Goal: Task Accomplishment & Management: Manage account settings

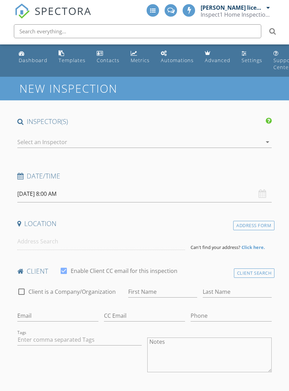
click at [32, 60] on div "Dashboard" at bounding box center [33, 60] width 29 height 7
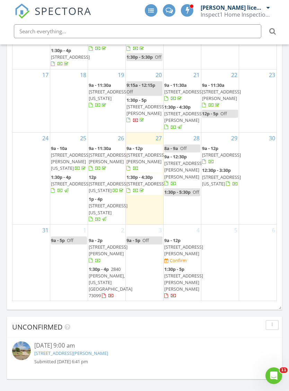
scroll to position [784, 0]
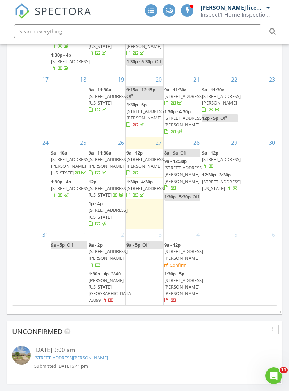
click at [156, 340] on div "Unconfirmed" at bounding box center [144, 331] width 275 height 21
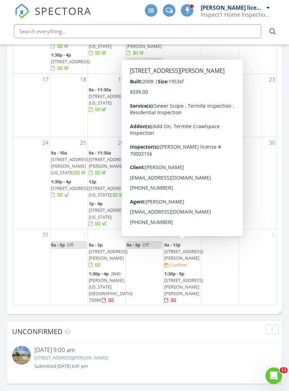
click at [184, 260] on span "17425 White Hawk Dr, Edmond 73012" at bounding box center [183, 254] width 39 height 13
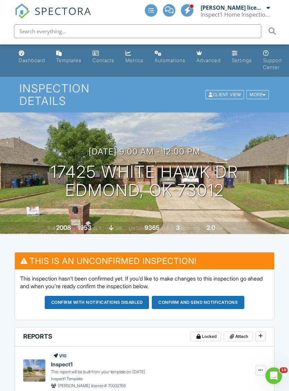
click at [150, 296] on button "Confirm and send notifications" at bounding box center [97, 302] width 105 height 13
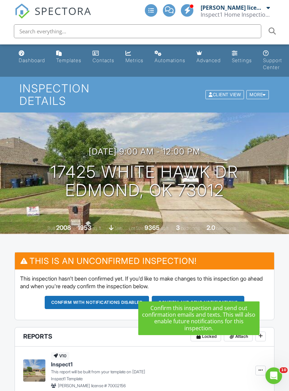
click at [150, 296] on button "Confirm and send notifications" at bounding box center [97, 302] width 105 height 13
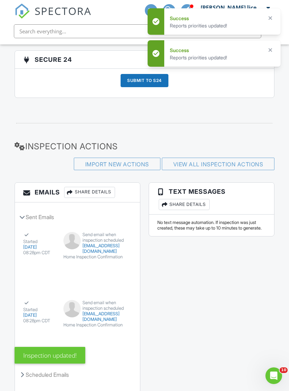
scroll to position [1299, 0]
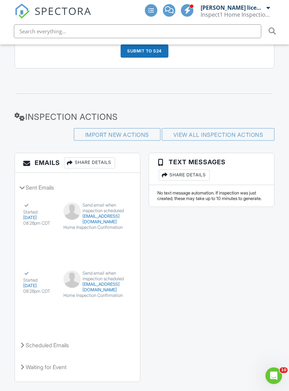
click at [61, 335] on div "Scheduled Emails" at bounding box center [77, 344] width 125 height 19
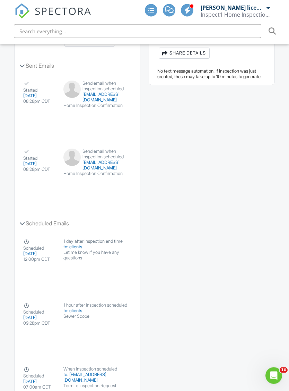
scroll to position [1426, 0]
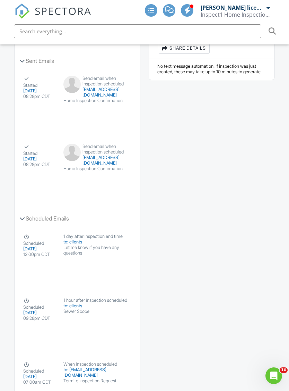
click at [113, 336] on button "Disable" at bounding box center [112, 342] width 30 height 13
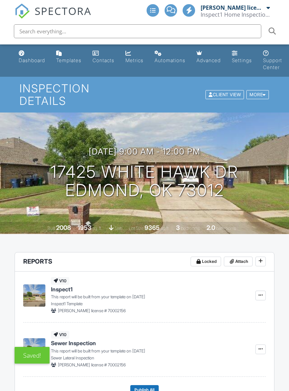
click at [35, 60] on div "Dashboard" at bounding box center [32, 60] width 26 height 6
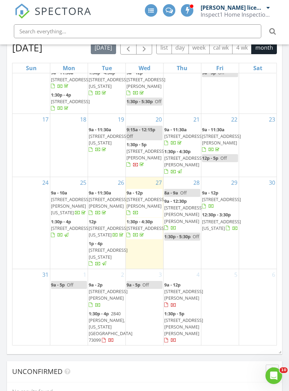
scroll to position [180, 0]
